Goal: Task Accomplishment & Management: Manage account settings

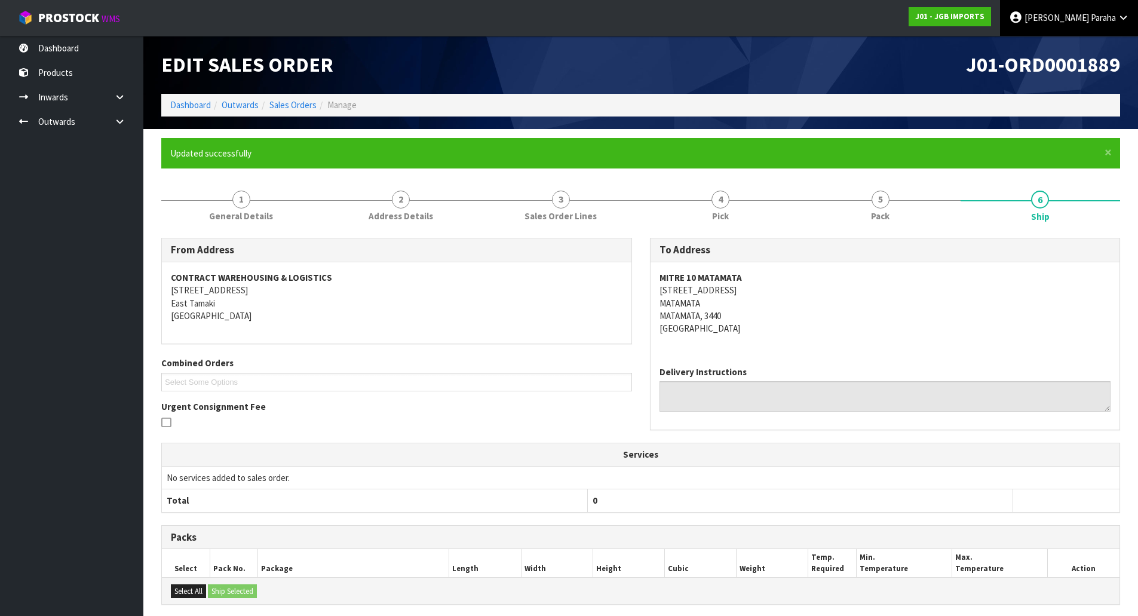
click at [1113, 14] on span "Paraha" at bounding box center [1103, 17] width 25 height 11
click at [1104, 49] on link "Logout" at bounding box center [1090, 47] width 94 height 16
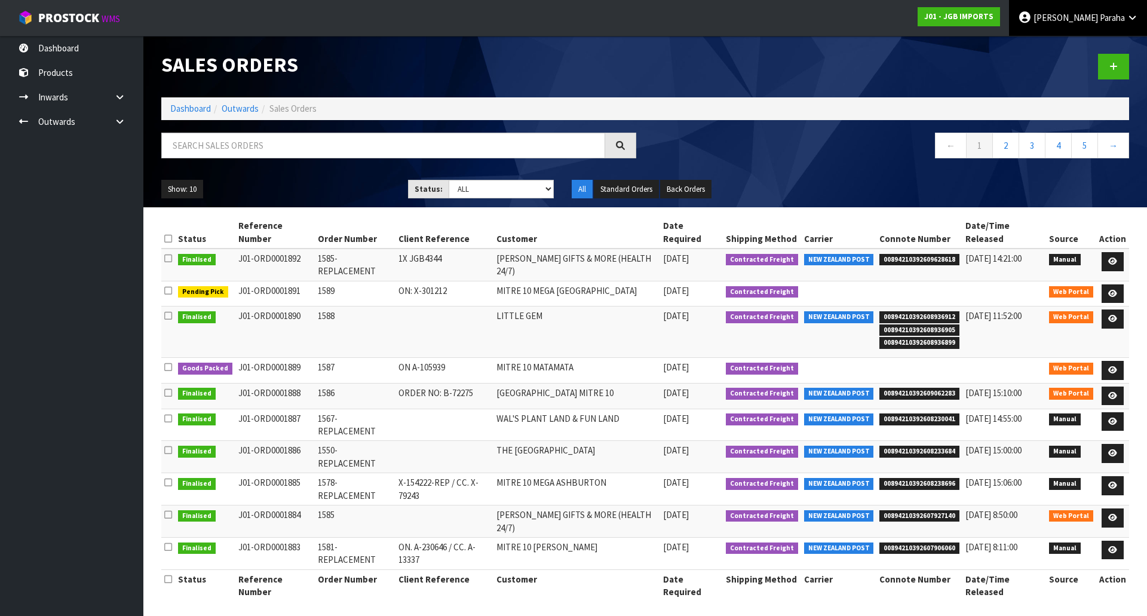
click at [1105, 13] on span "Paraha" at bounding box center [1112, 17] width 25 height 11
click at [1108, 48] on link "Logout" at bounding box center [1099, 47] width 94 height 16
